Goal: Information Seeking & Learning: Learn about a topic

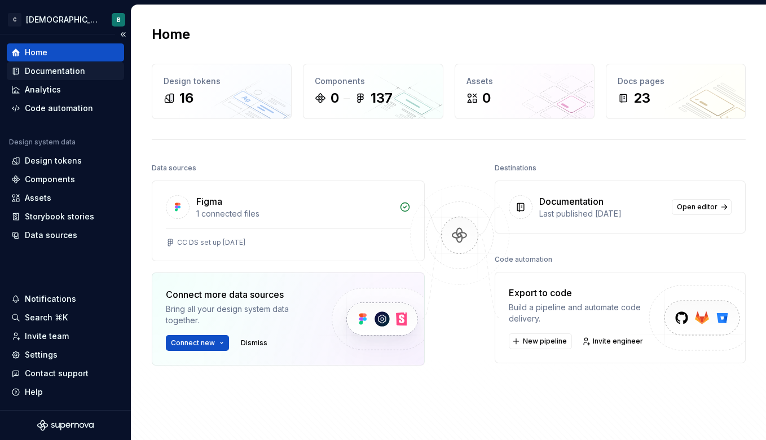
click at [61, 68] on div "Documentation" at bounding box center [55, 70] width 60 height 11
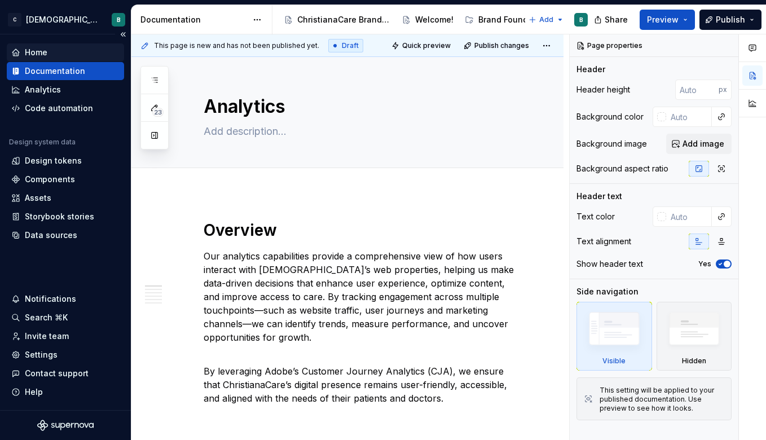
click at [42, 52] on div "Home" at bounding box center [36, 52] width 23 height 11
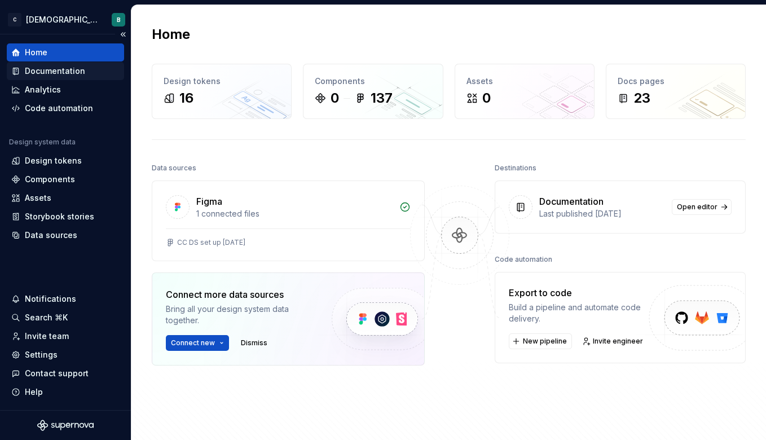
click at [47, 67] on div "Documentation" at bounding box center [55, 70] width 60 height 11
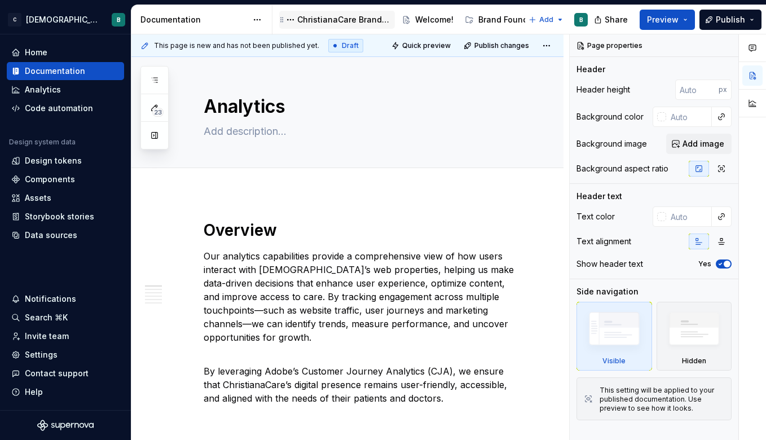
click at [314, 17] on div "ChristianaCare Brand Center" at bounding box center [343, 19] width 93 height 11
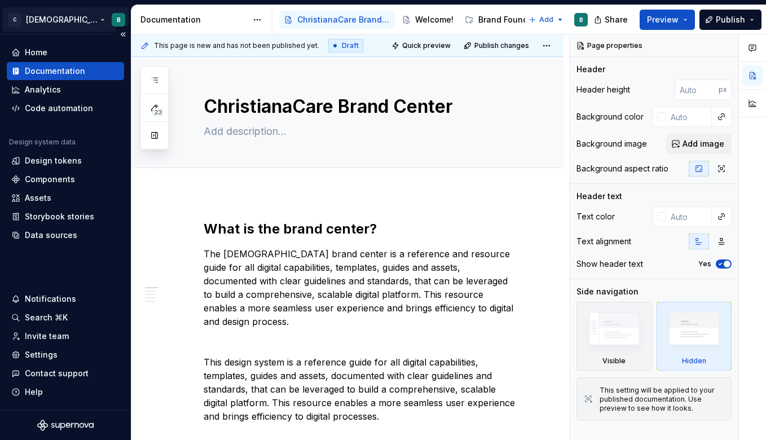
click at [102, 18] on html "C [DEMOGRAPHIC_DATA] Digital B Home Documentation Analytics Code automation Des…" at bounding box center [383, 220] width 766 height 440
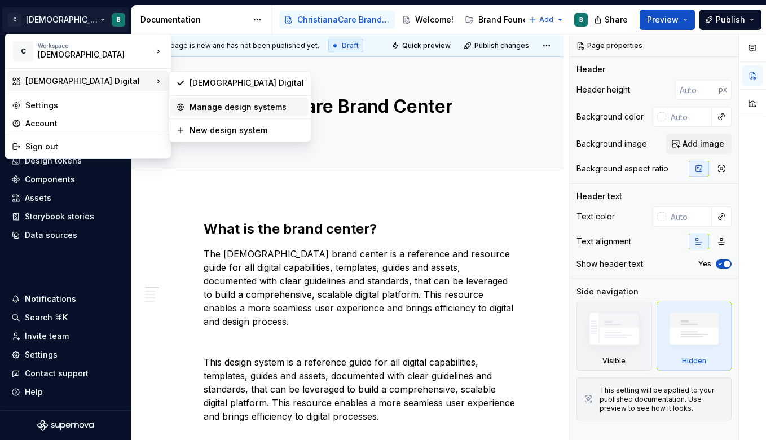
click at [199, 108] on div "Manage design systems" at bounding box center [247, 107] width 115 height 11
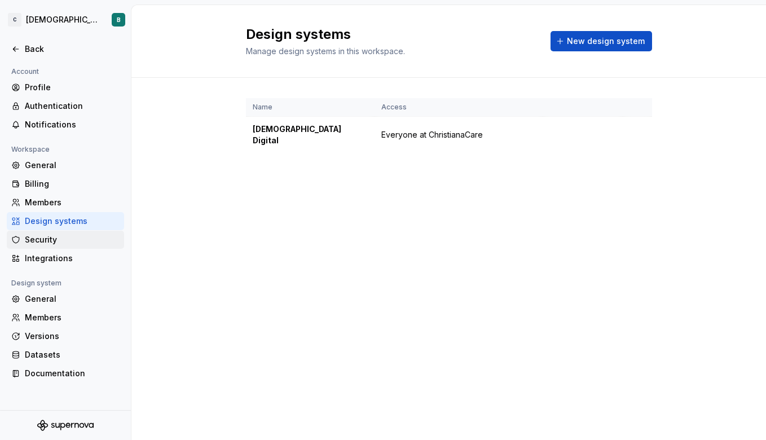
click at [45, 243] on div "Security" at bounding box center [72, 239] width 95 height 11
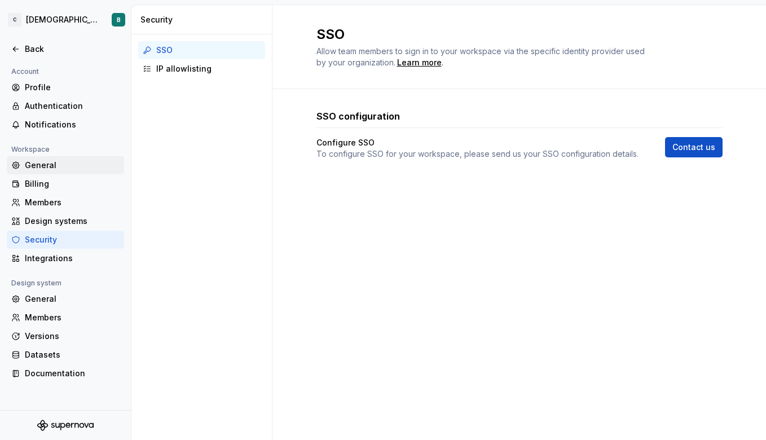
click at [47, 161] on div "General" at bounding box center [72, 165] width 95 height 11
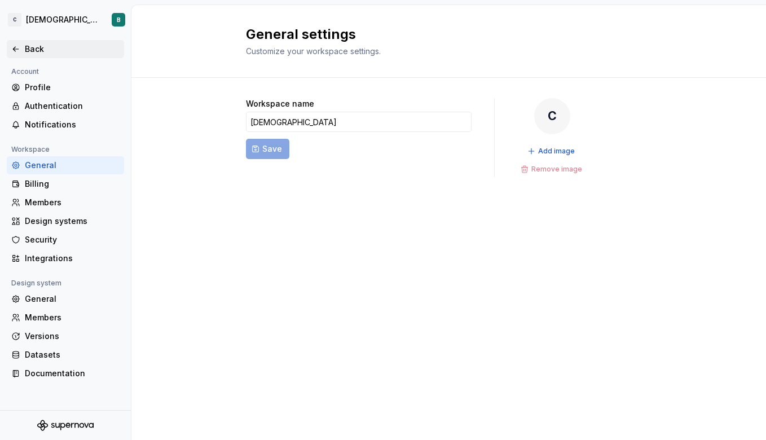
click at [30, 50] on div "Back" at bounding box center [72, 48] width 95 height 11
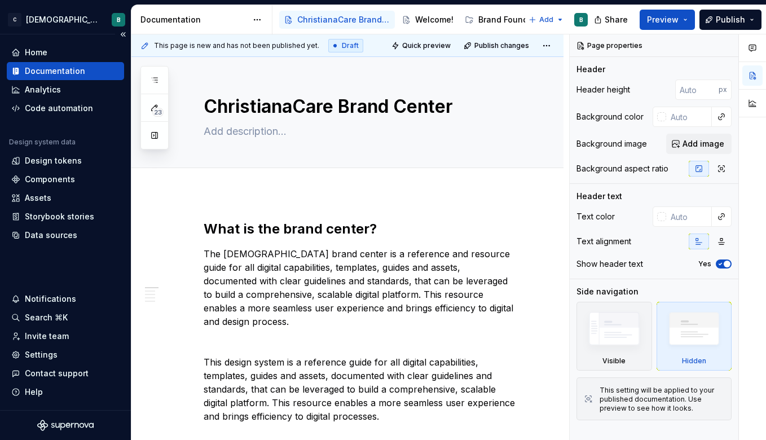
click at [80, 66] on div "Documentation" at bounding box center [55, 70] width 60 height 11
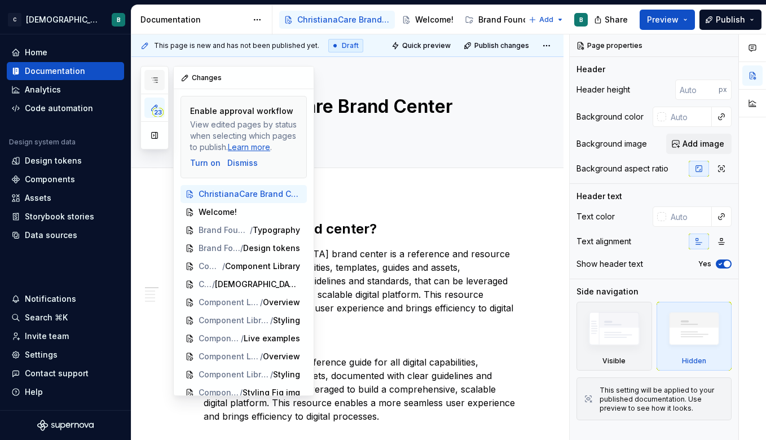
click at [154, 78] on icon "button" at bounding box center [154, 80] width 9 height 9
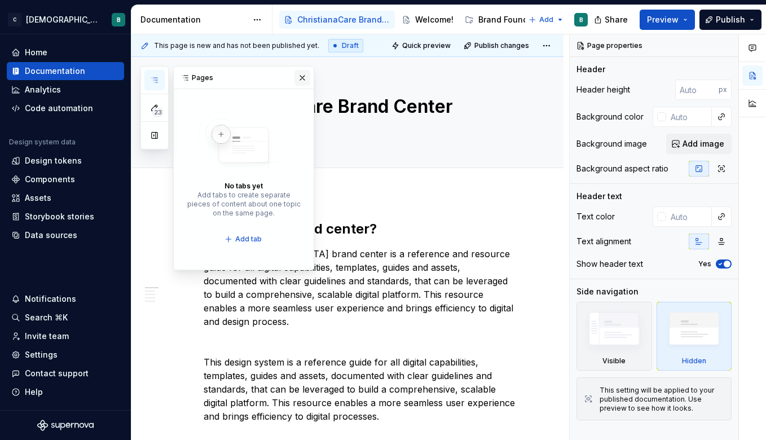
click at [299, 82] on button "button" at bounding box center [303, 78] width 16 height 16
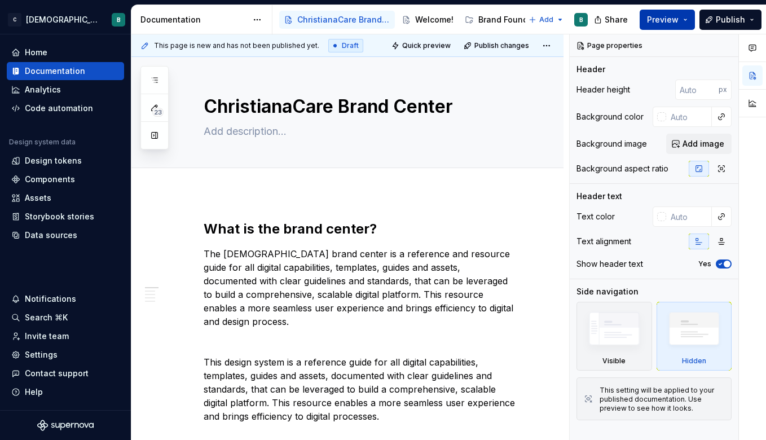
click at [677, 17] on span "Preview" at bounding box center [663, 19] width 32 height 11
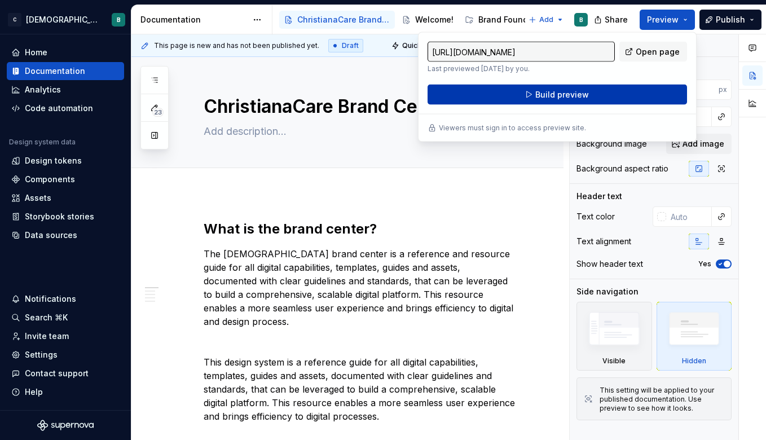
click at [605, 93] on button "Build preview" at bounding box center [558, 95] width 260 height 20
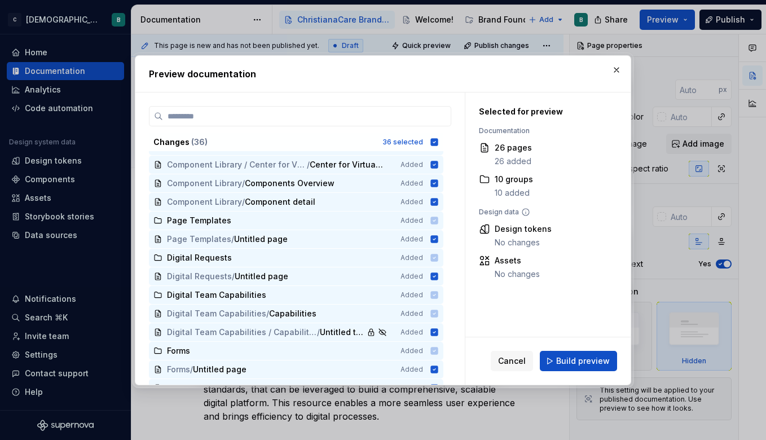
scroll to position [439, 0]
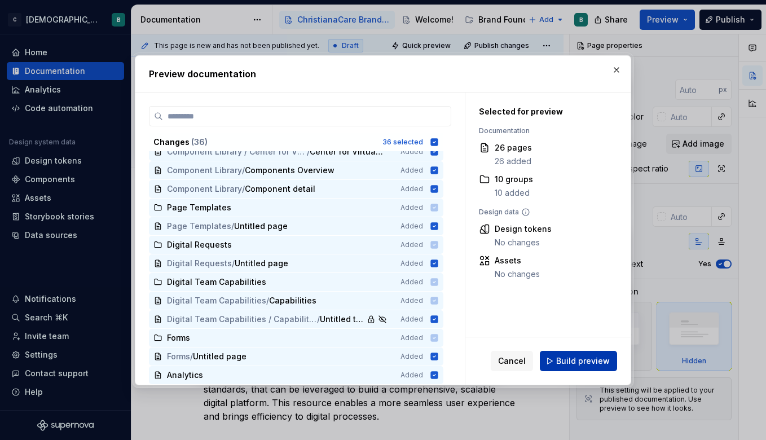
click at [584, 357] on span "Build preview" at bounding box center [583, 360] width 54 height 11
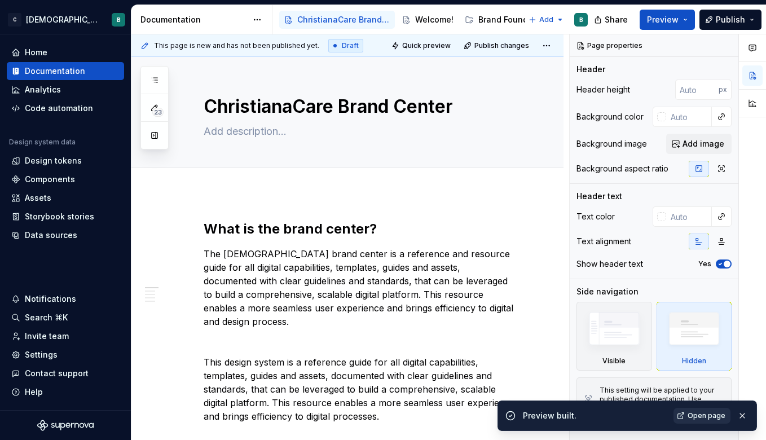
click at [690, 415] on span "Open page" at bounding box center [707, 415] width 38 height 9
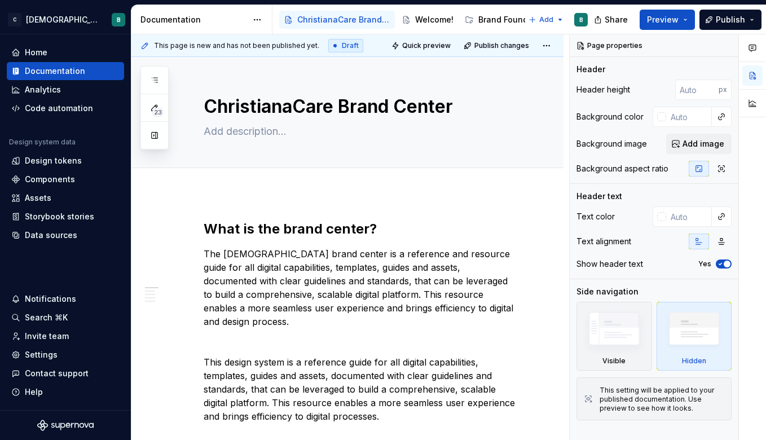
type textarea "*"
